Goal: Task Accomplishment & Management: Use online tool/utility

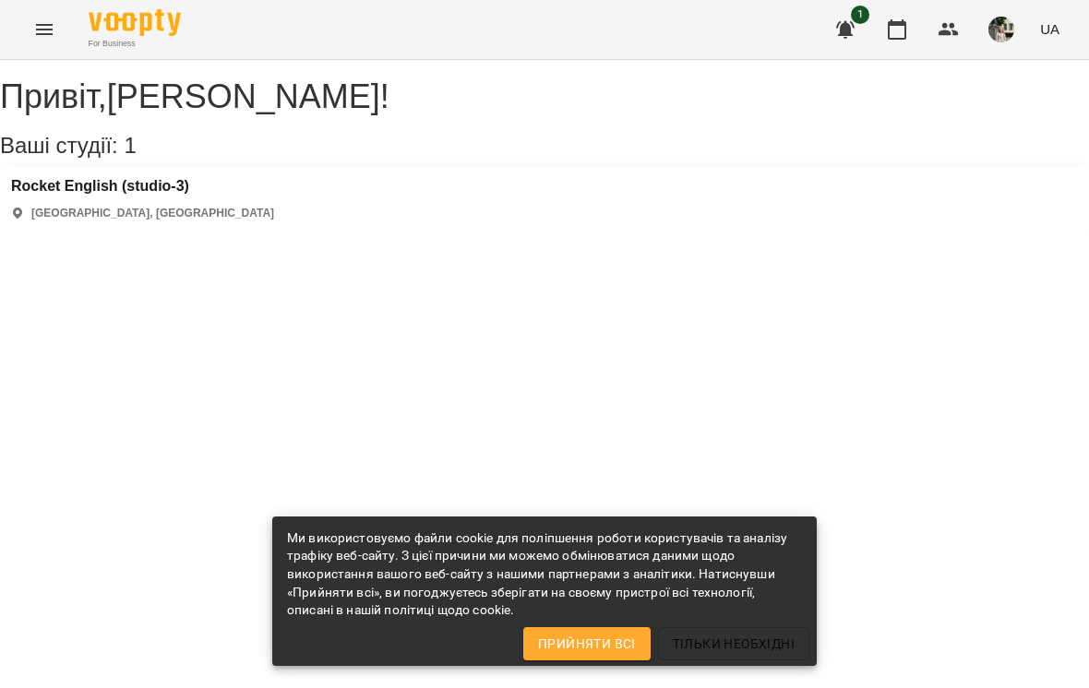
click at [893, 31] on icon "button" at bounding box center [897, 29] width 22 height 22
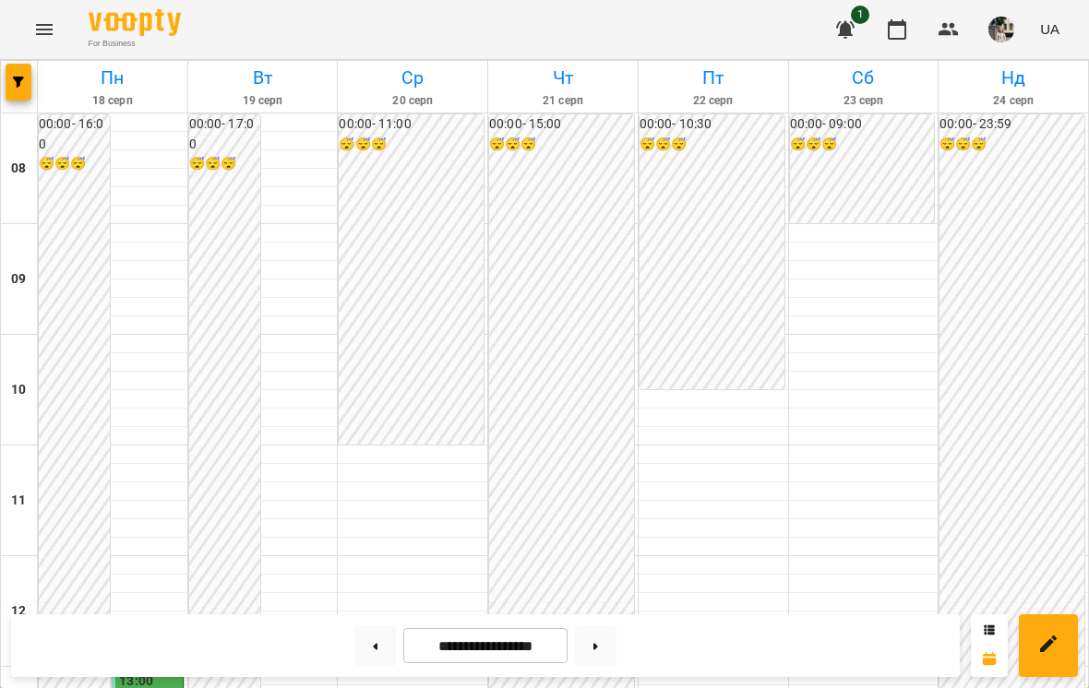
scroll to position [544, 0]
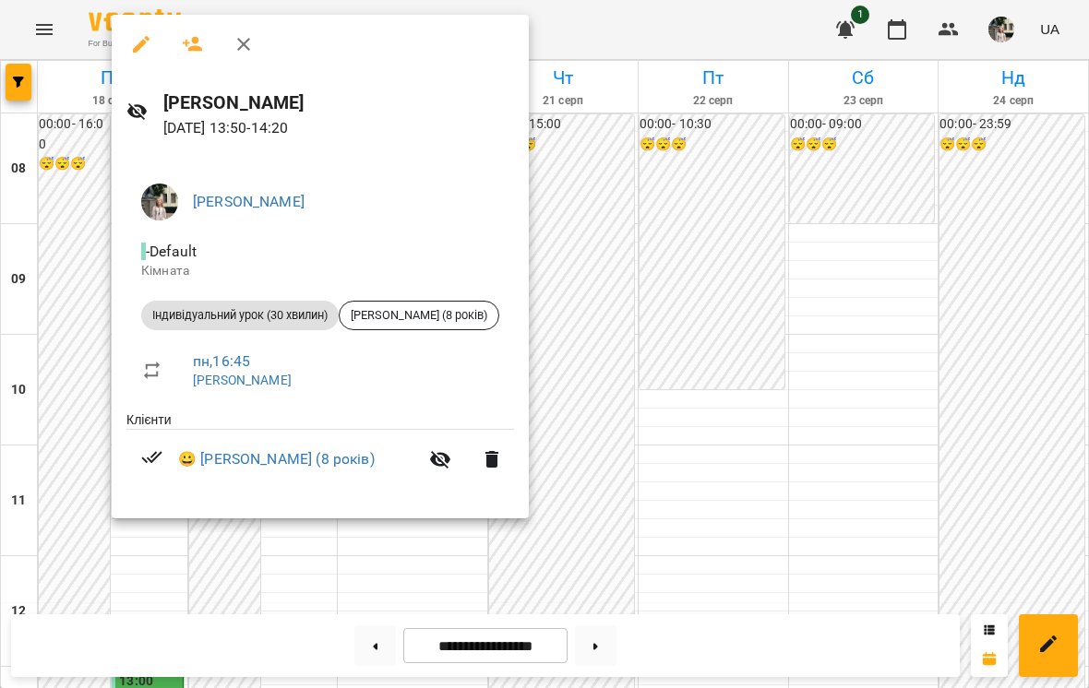
click at [947, 188] on div at bounding box center [544, 344] width 1089 height 688
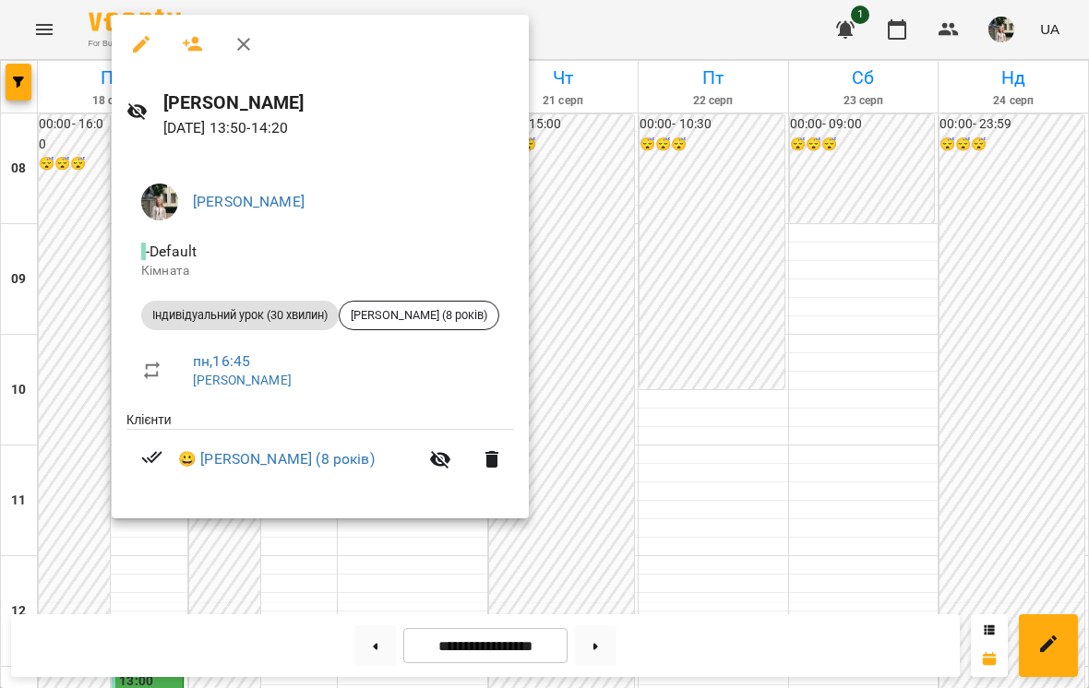
click at [674, 182] on div at bounding box center [544, 344] width 1089 height 688
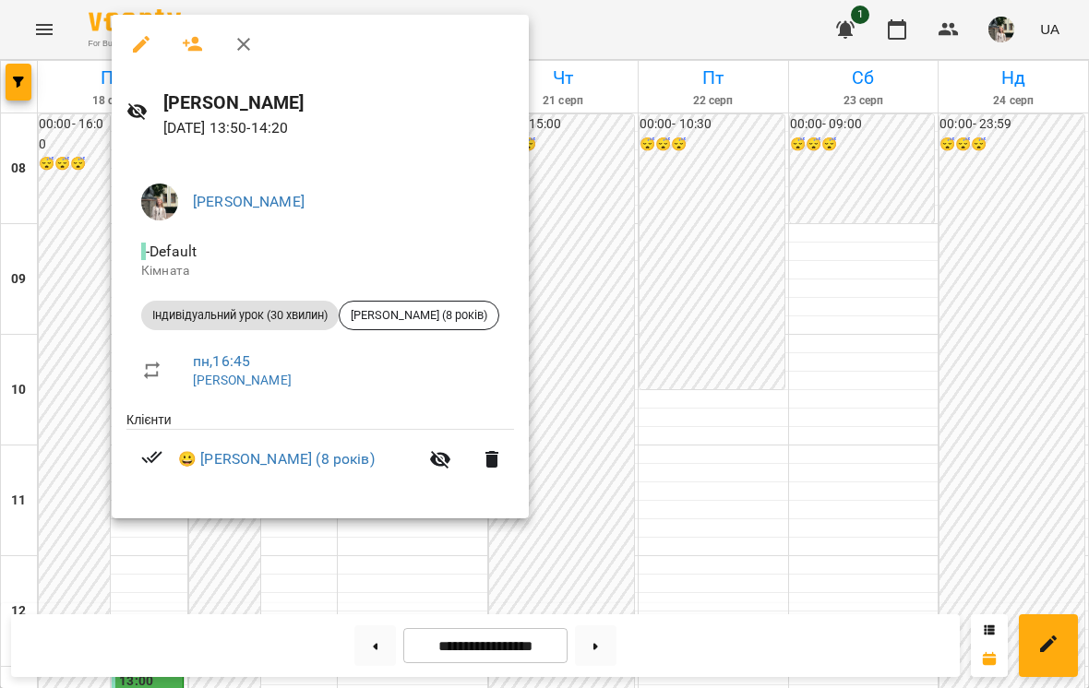
click at [770, 245] on div at bounding box center [544, 344] width 1089 height 688
